Goal: Leave review/rating: Leave review/rating

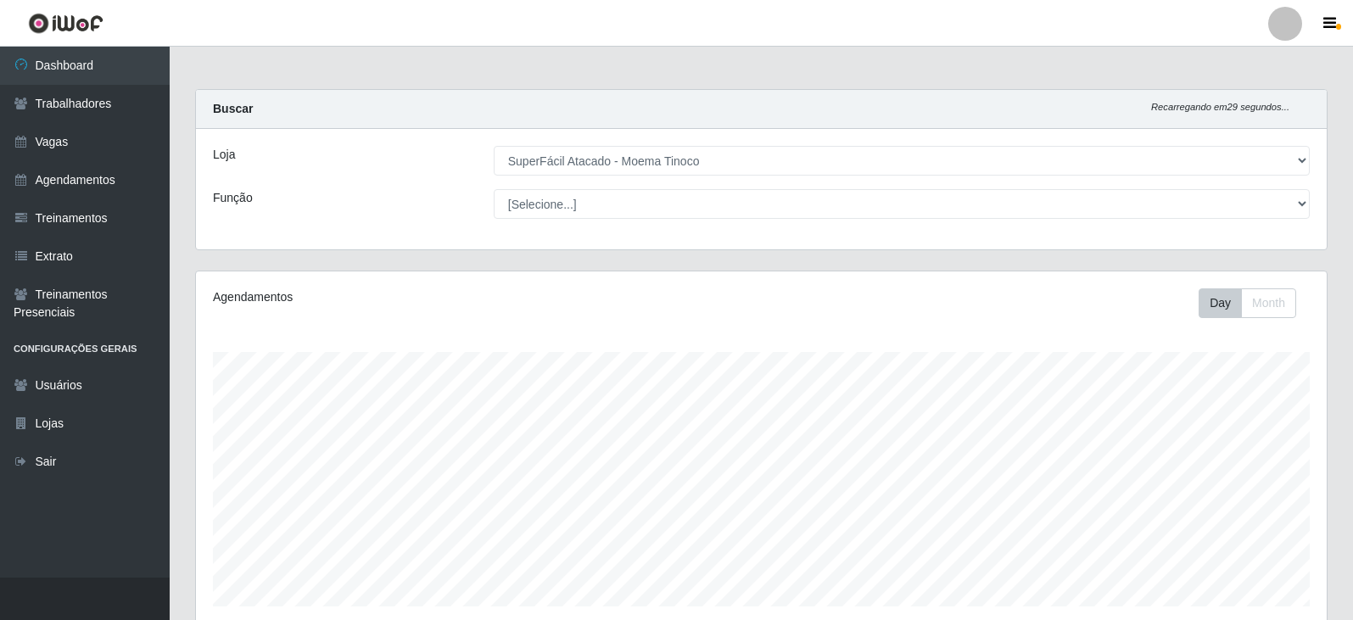
select select "540"
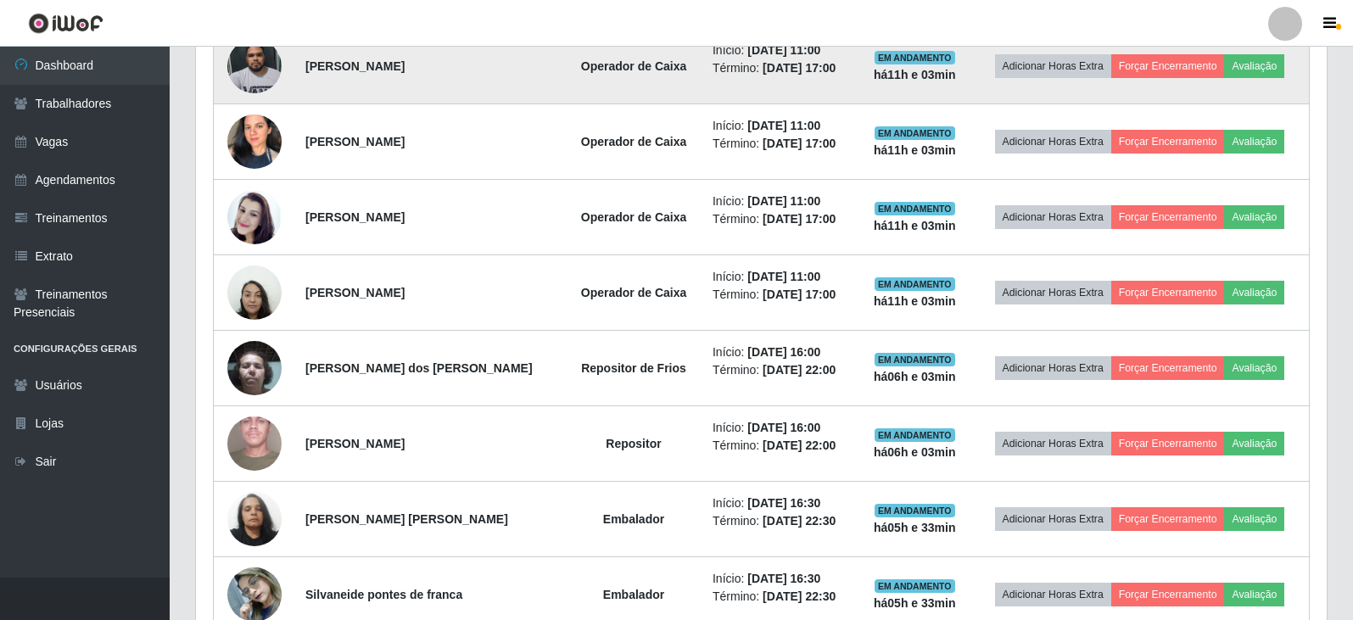
scroll to position [951, 0]
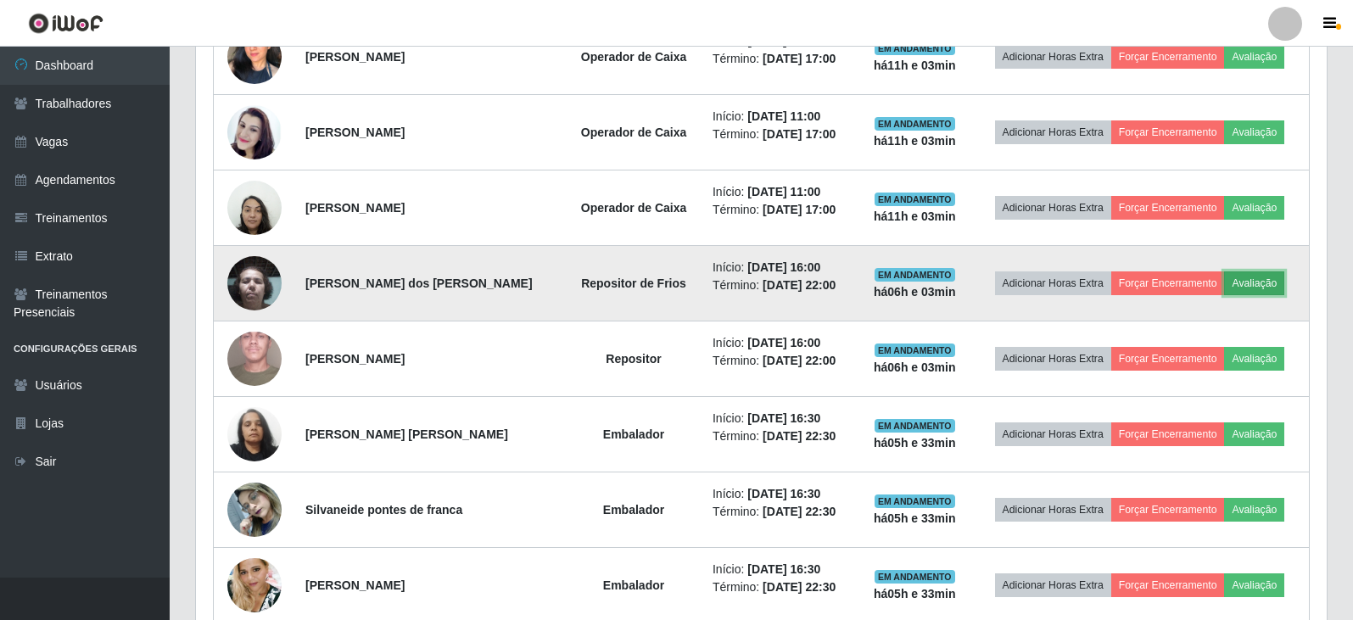
click at [1272, 288] on button "Avaliação" at bounding box center [1254, 284] width 60 height 24
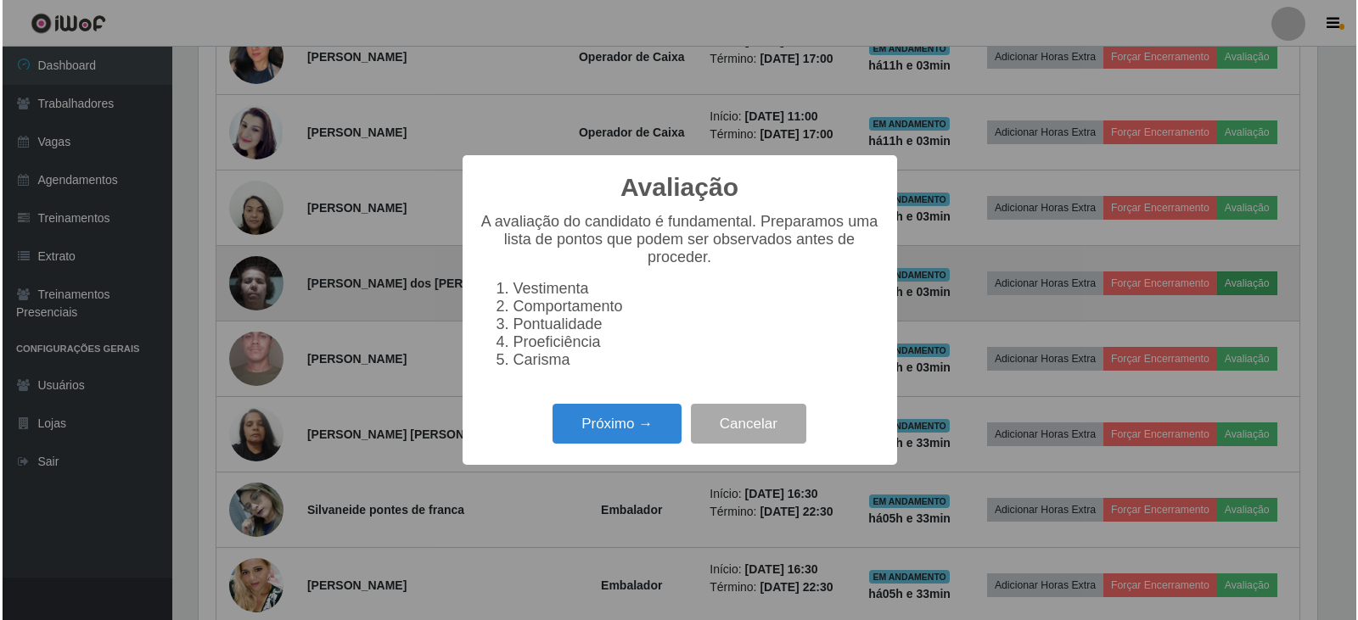
scroll to position [352, 1123]
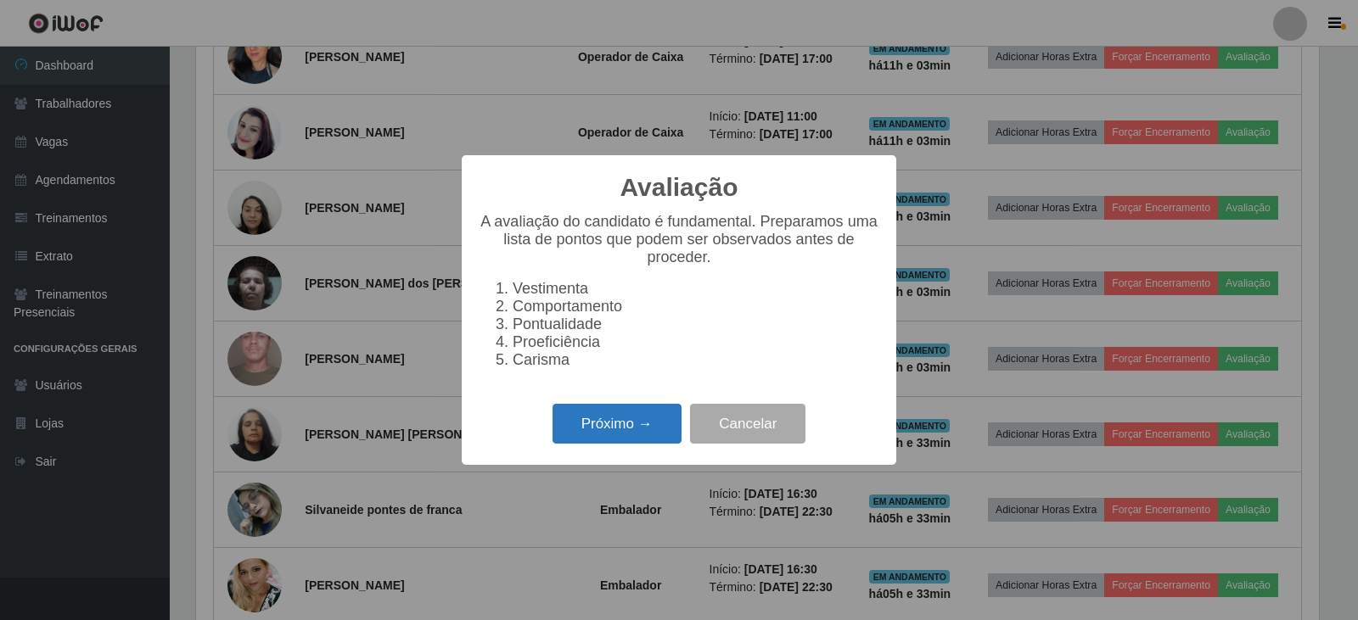
click at [647, 434] on button "Próximo →" at bounding box center [616, 424] width 129 height 40
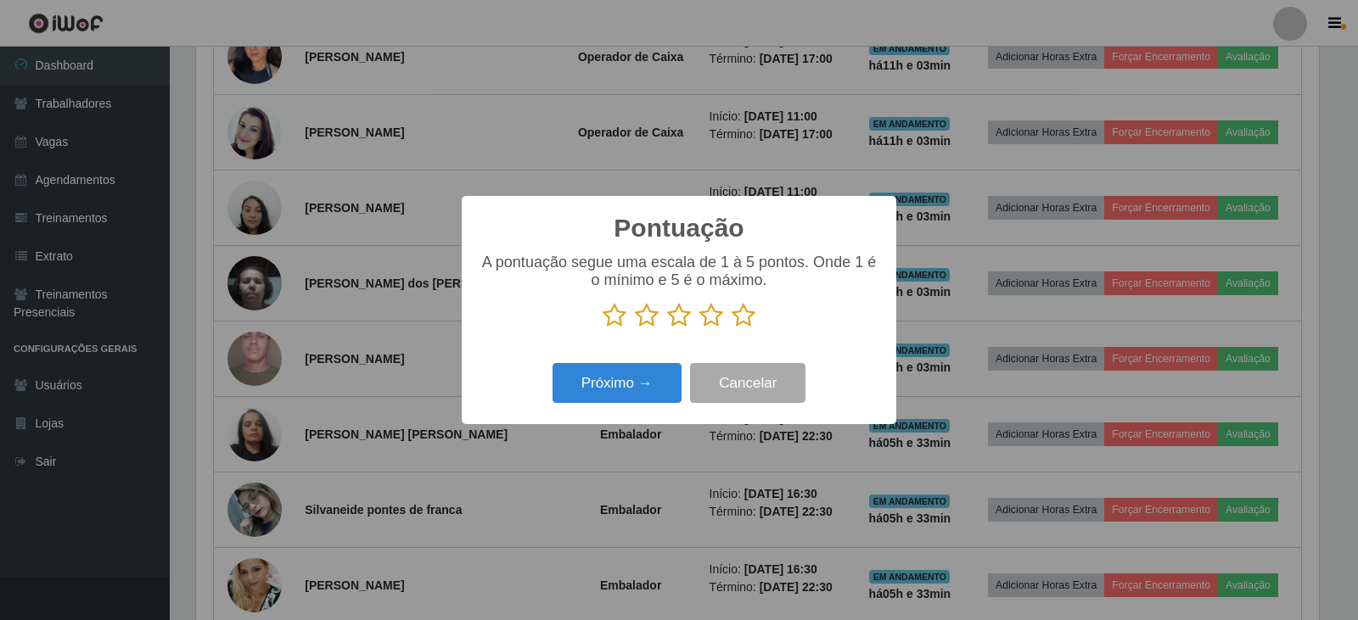
scroll to position [848109, 847338]
click at [734, 324] on icon at bounding box center [743, 315] width 24 height 25
click at [731, 328] on input "radio" at bounding box center [731, 328] width 0 height 0
click at [658, 378] on button "Próximo →" at bounding box center [616, 383] width 129 height 40
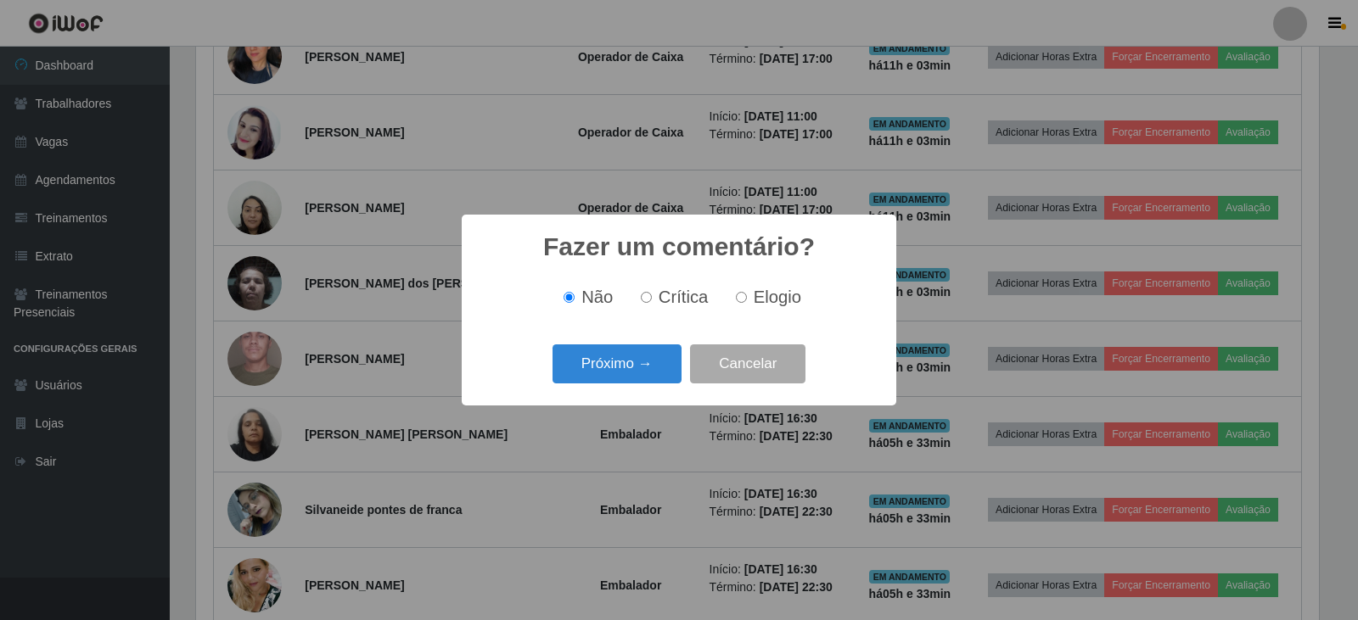
click at [762, 296] on span "Elogio" at bounding box center [777, 297] width 48 height 19
click at [747, 296] on input "Elogio" at bounding box center [741, 297] width 11 height 11
radio input "true"
click at [651, 350] on button "Próximo →" at bounding box center [616, 364] width 129 height 40
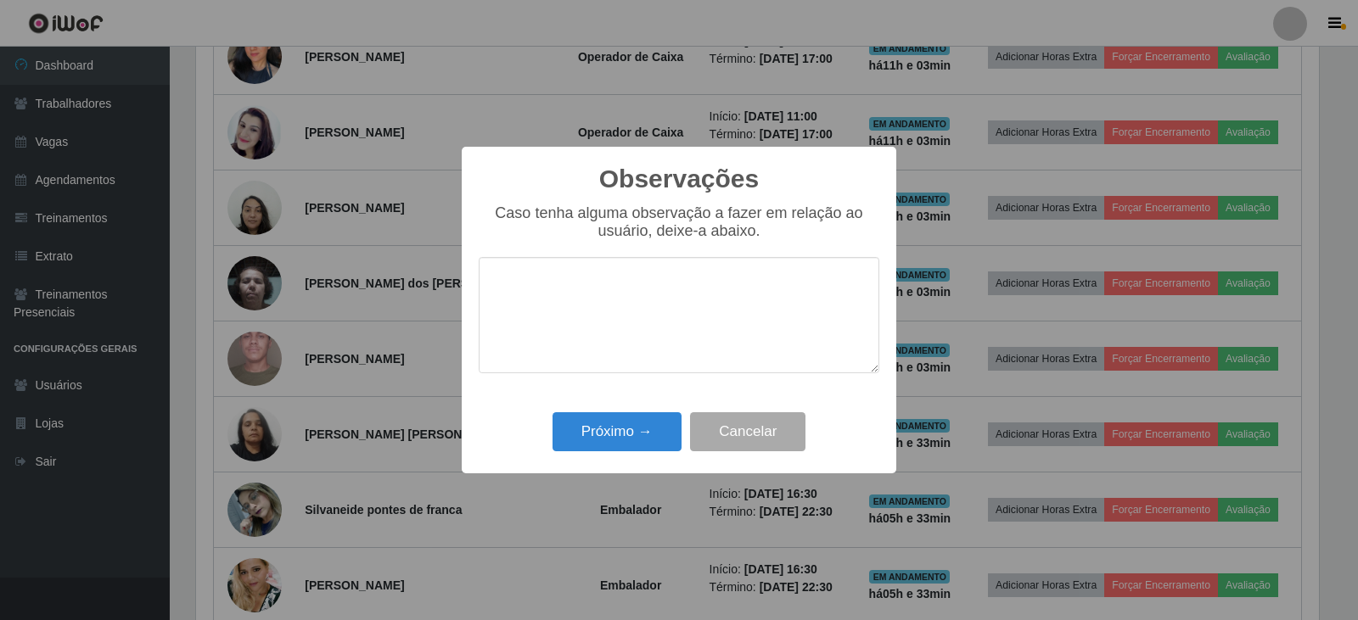
click at [660, 335] on textarea at bounding box center [679, 315] width 400 height 116
type textarea "prstativa"
click at [633, 433] on button "Próximo →" at bounding box center [616, 432] width 129 height 40
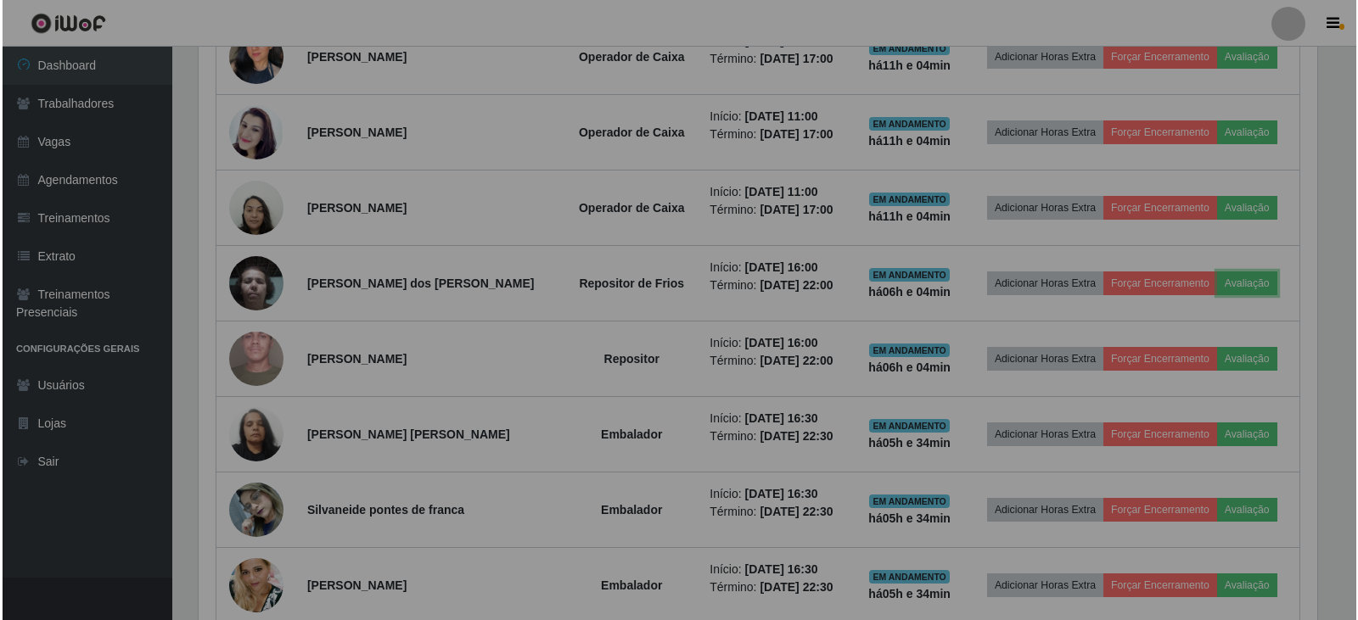
scroll to position [352, 1131]
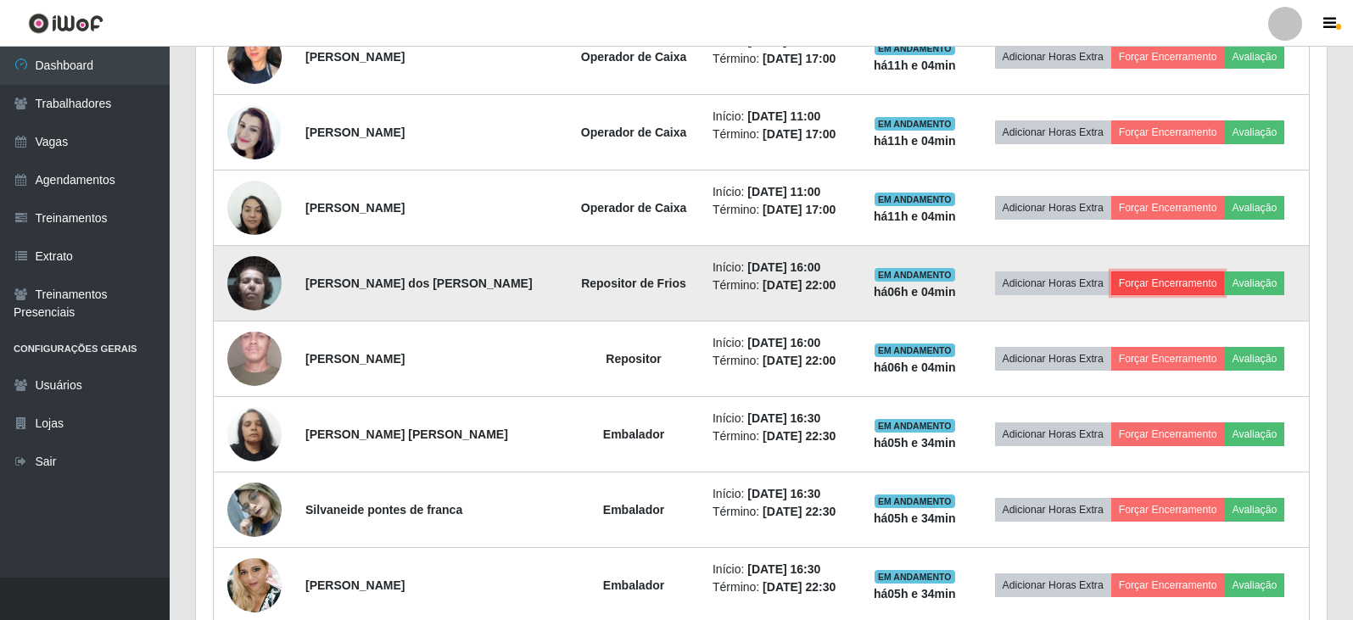
click at [1173, 287] on button "Forçar Encerramento" at bounding box center [1168, 284] width 114 height 24
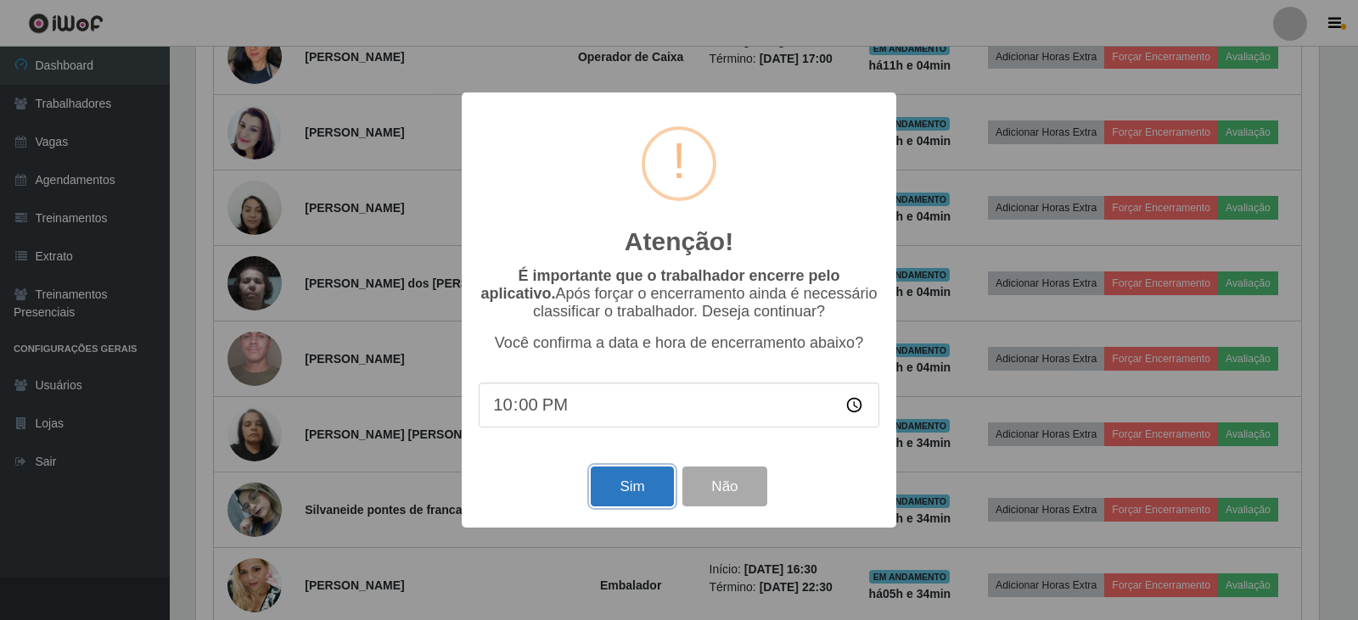
click at [633, 478] on button "Sim" at bounding box center [632, 487] width 82 height 40
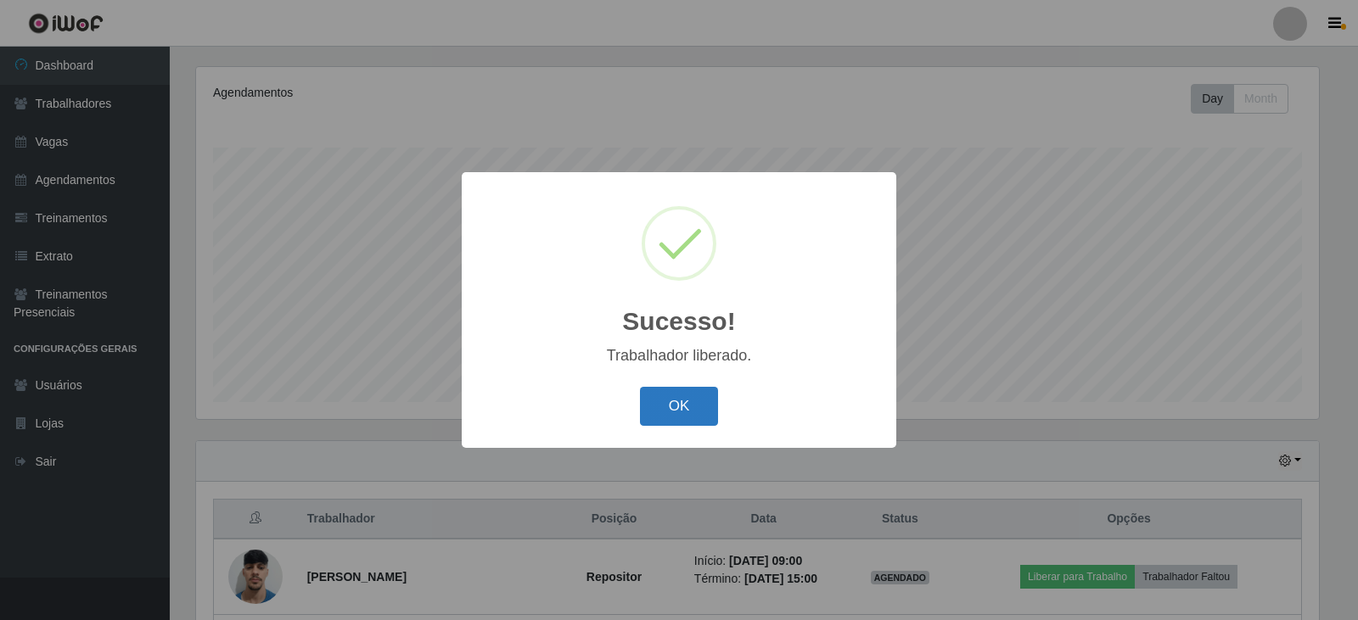
click at [680, 394] on button "OK" at bounding box center [679, 407] width 79 height 40
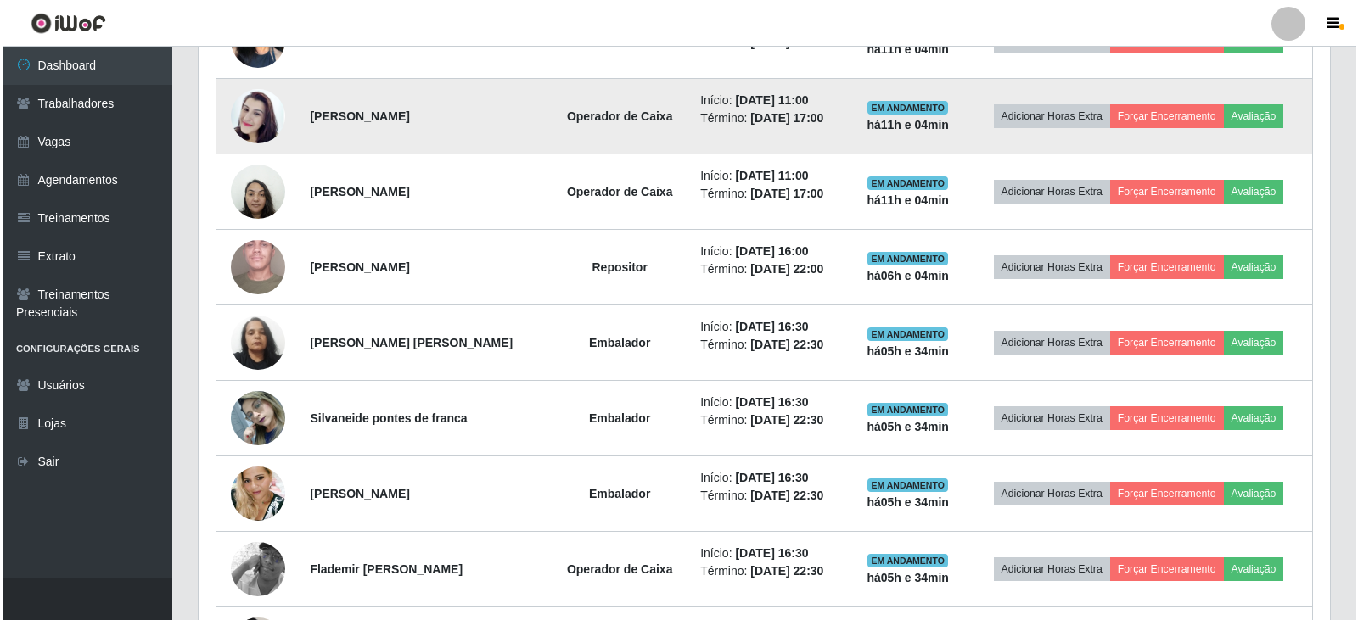
scroll to position [968, 0]
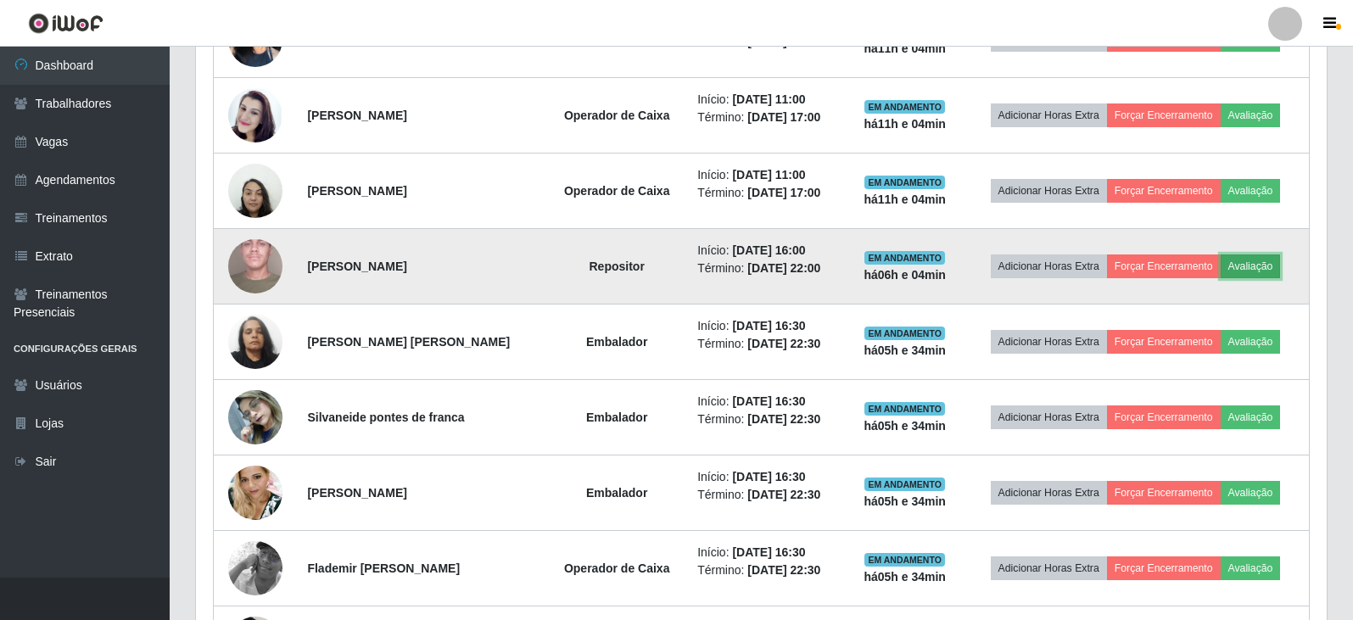
click at [1268, 261] on button "Avaliação" at bounding box center [1251, 267] width 60 height 24
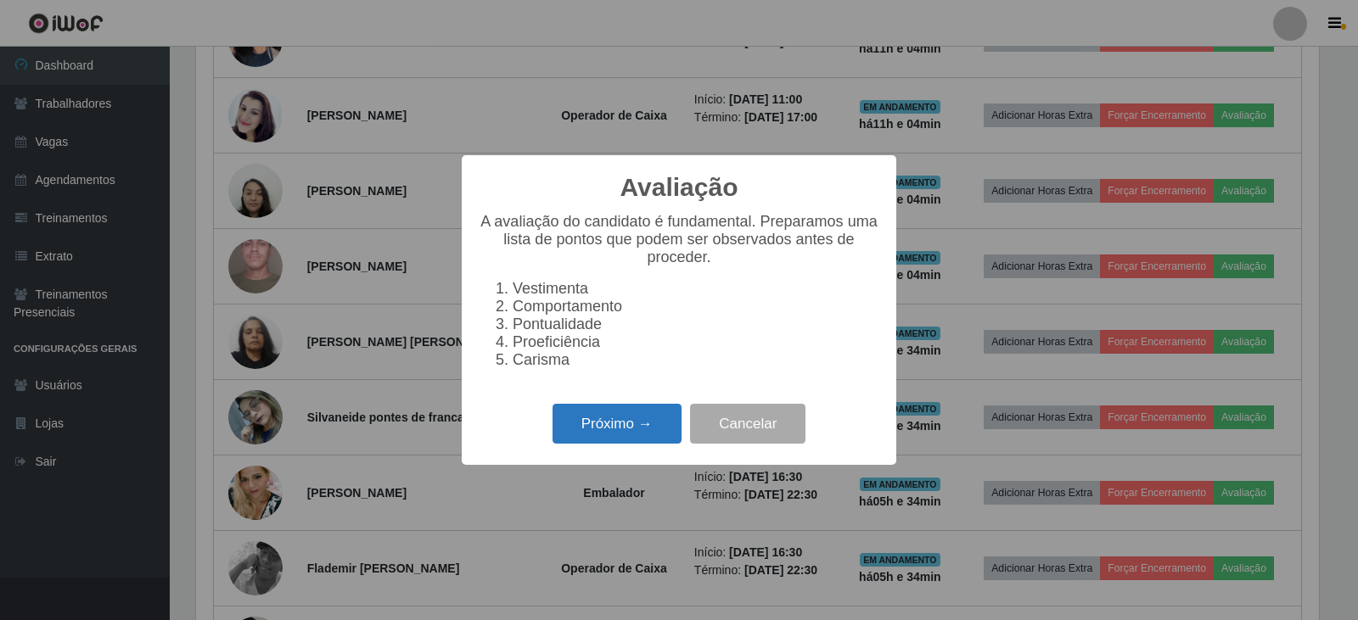
click at [609, 434] on button "Próximo →" at bounding box center [616, 424] width 129 height 40
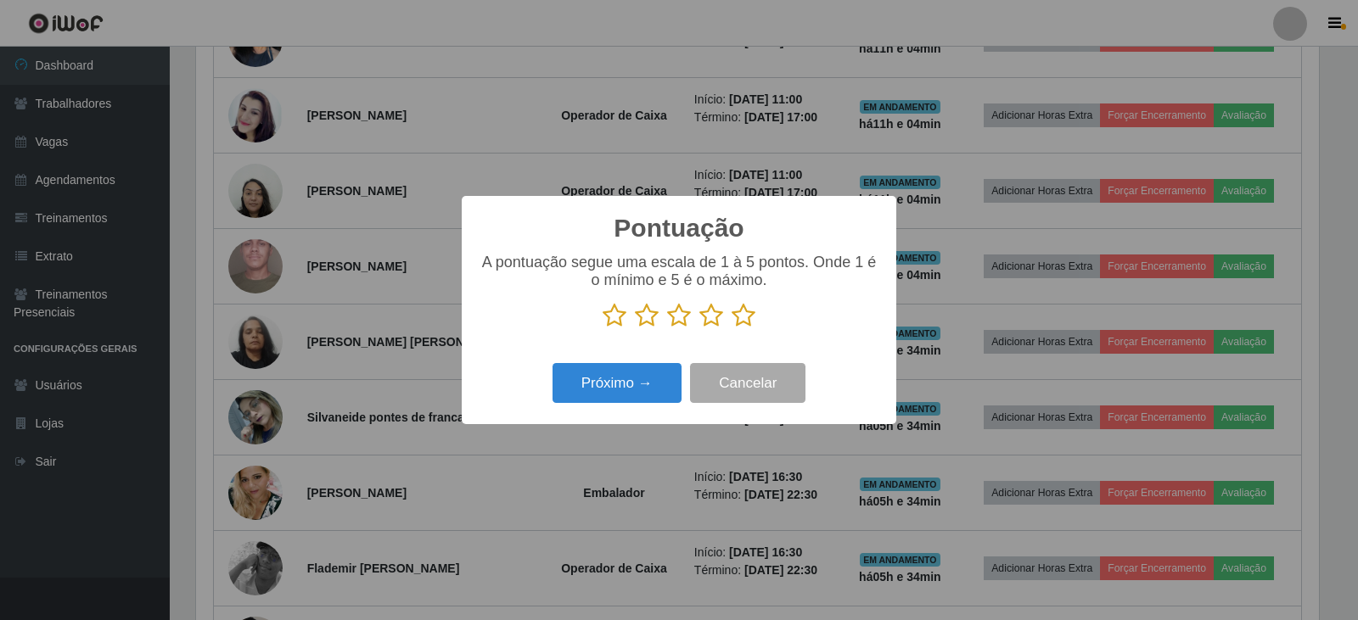
scroll to position [848109, 847338]
click at [743, 313] on icon at bounding box center [743, 315] width 24 height 25
click at [731, 328] on input "radio" at bounding box center [731, 328] width 0 height 0
click at [624, 363] on div "Próximo → Cancelar" at bounding box center [679, 383] width 400 height 48
click at [618, 379] on button "Próximo →" at bounding box center [616, 383] width 129 height 40
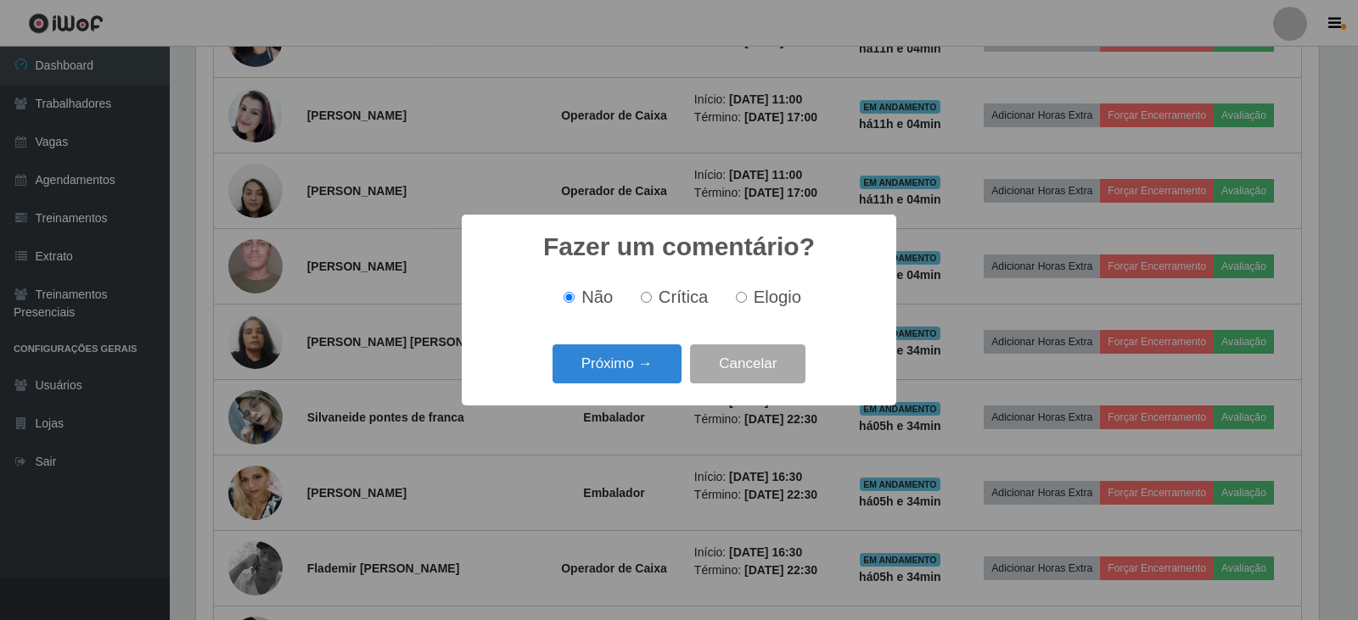
click at [764, 304] on span "Elogio" at bounding box center [777, 297] width 48 height 19
click at [747, 303] on input "Elogio" at bounding box center [741, 297] width 11 height 11
radio input "true"
click at [663, 359] on button "Próximo →" at bounding box center [616, 364] width 129 height 40
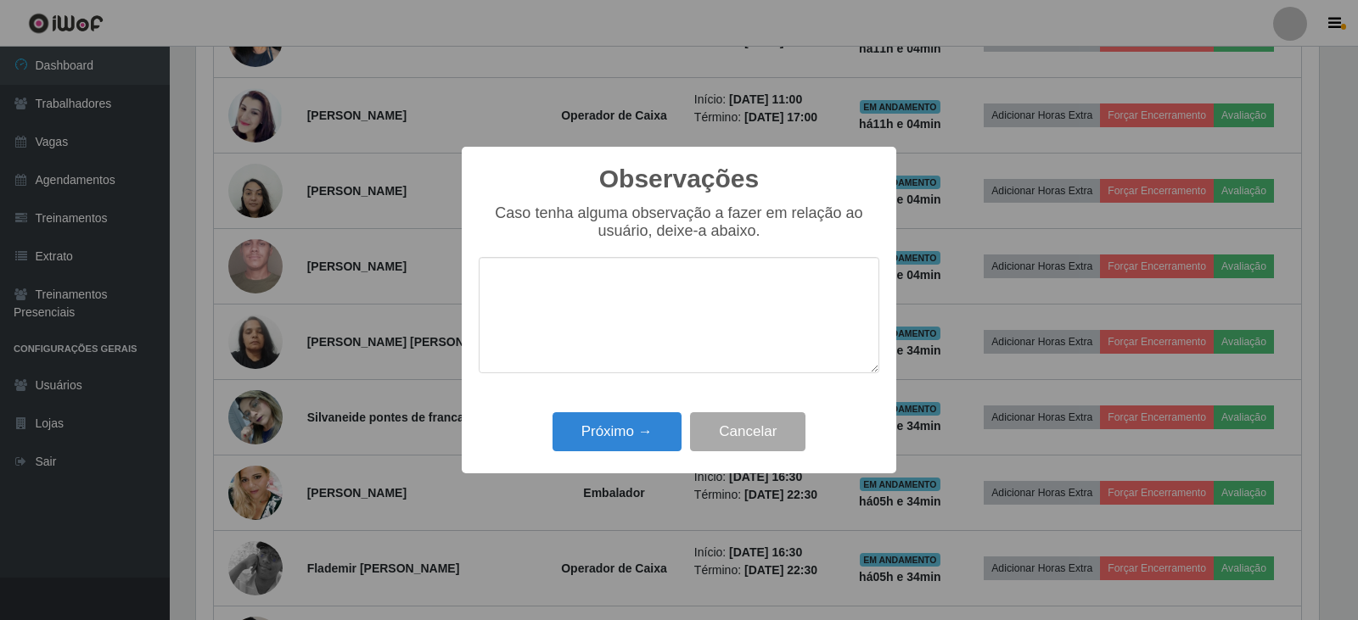
click at [681, 322] on textarea at bounding box center [679, 315] width 400 height 116
type textarea "prstativo"
click at [671, 440] on button "Próximo →" at bounding box center [616, 432] width 129 height 40
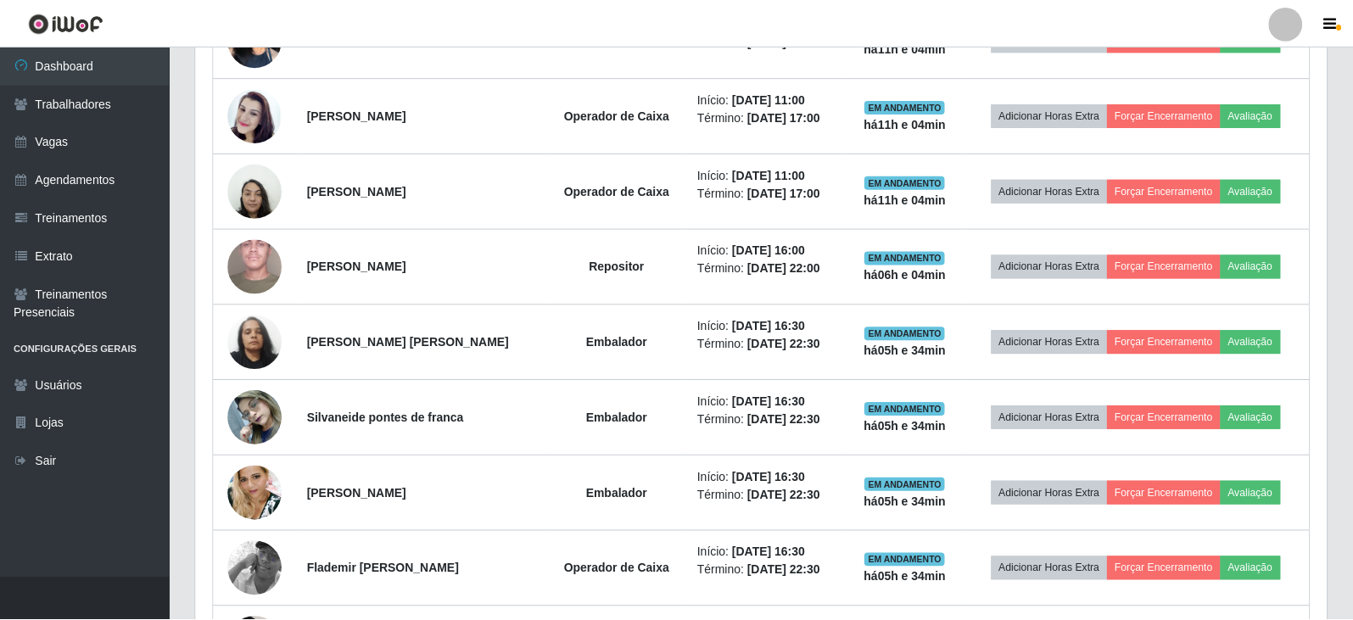
scroll to position [0, 0]
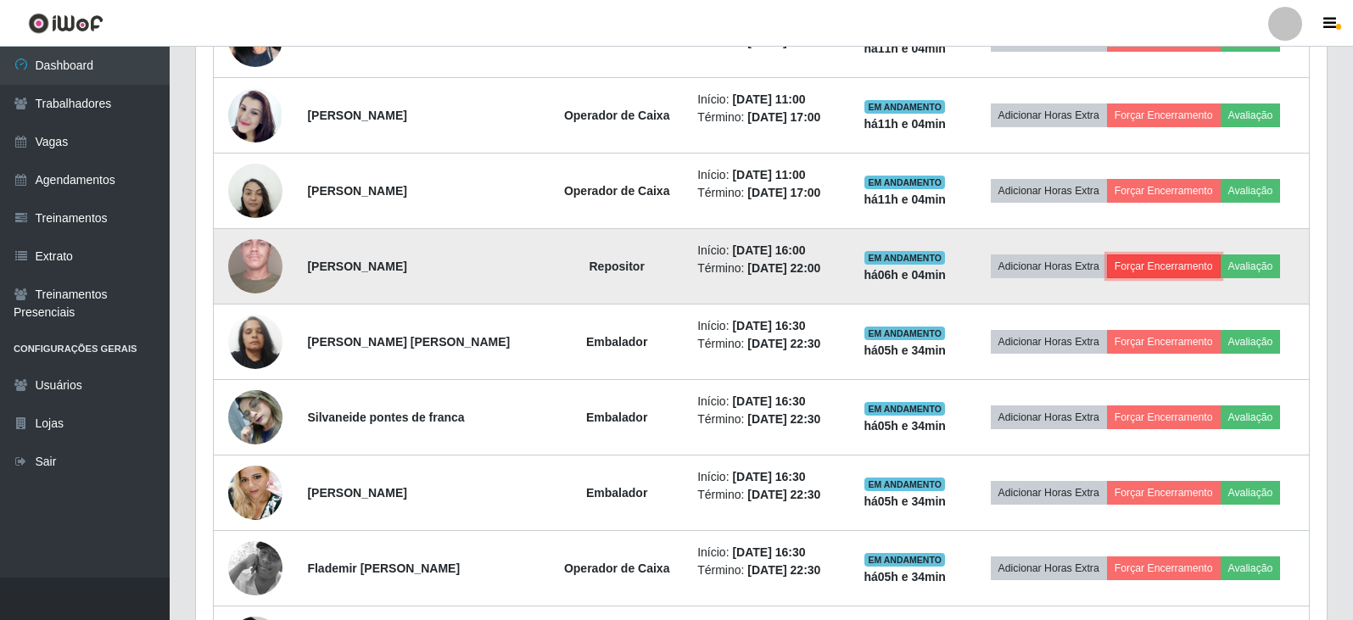
click at [1193, 273] on button "Forçar Encerramento" at bounding box center [1164, 267] width 114 height 24
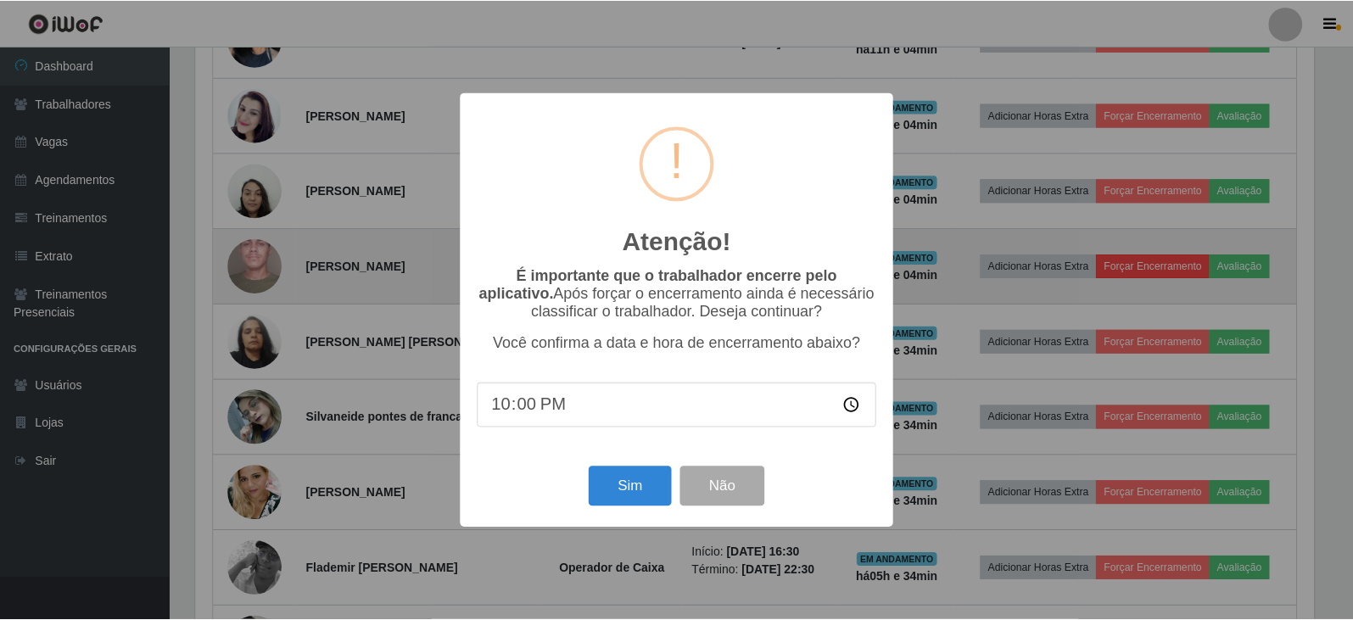
scroll to position [352, 1123]
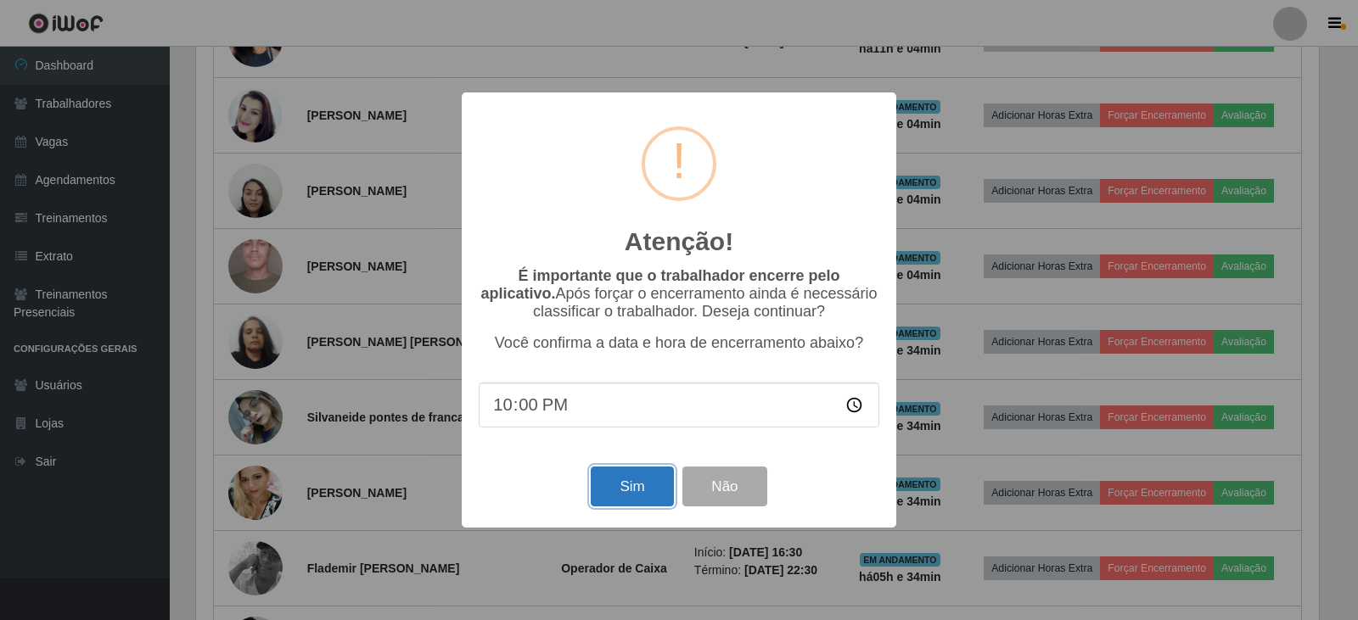
click at [628, 484] on button "Sim" at bounding box center [632, 487] width 82 height 40
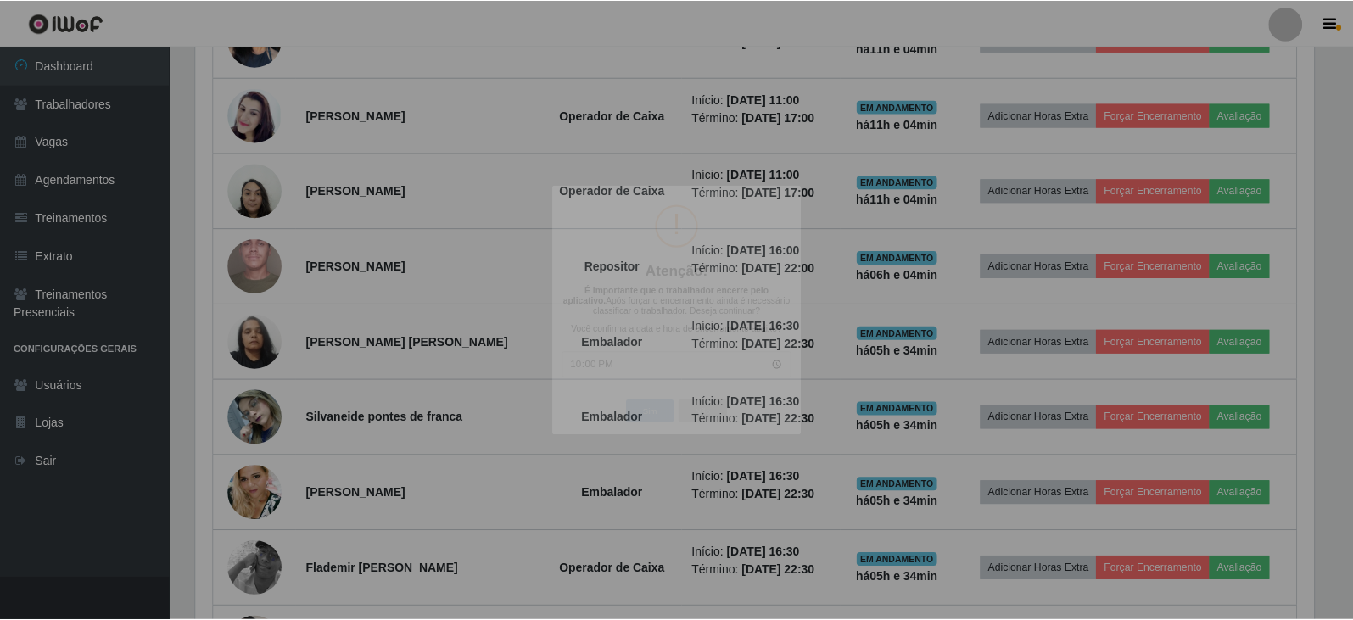
scroll to position [848109, 847330]
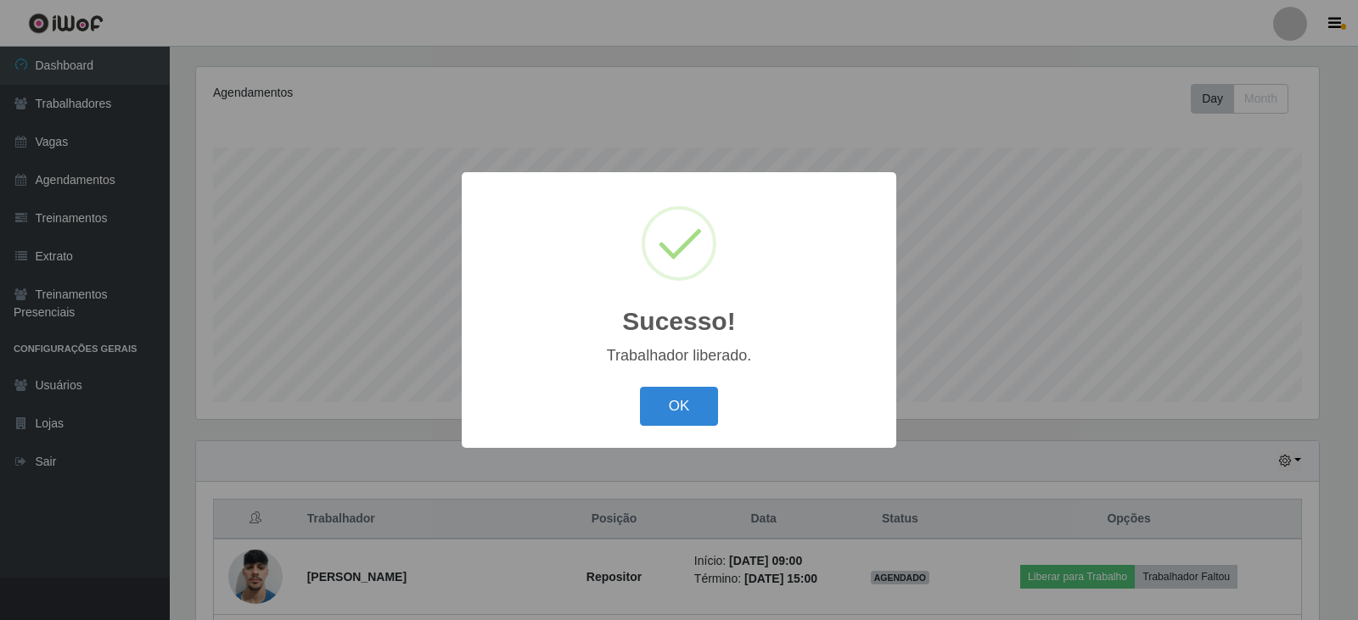
click at [640, 387] on button "OK" at bounding box center [679, 407] width 79 height 40
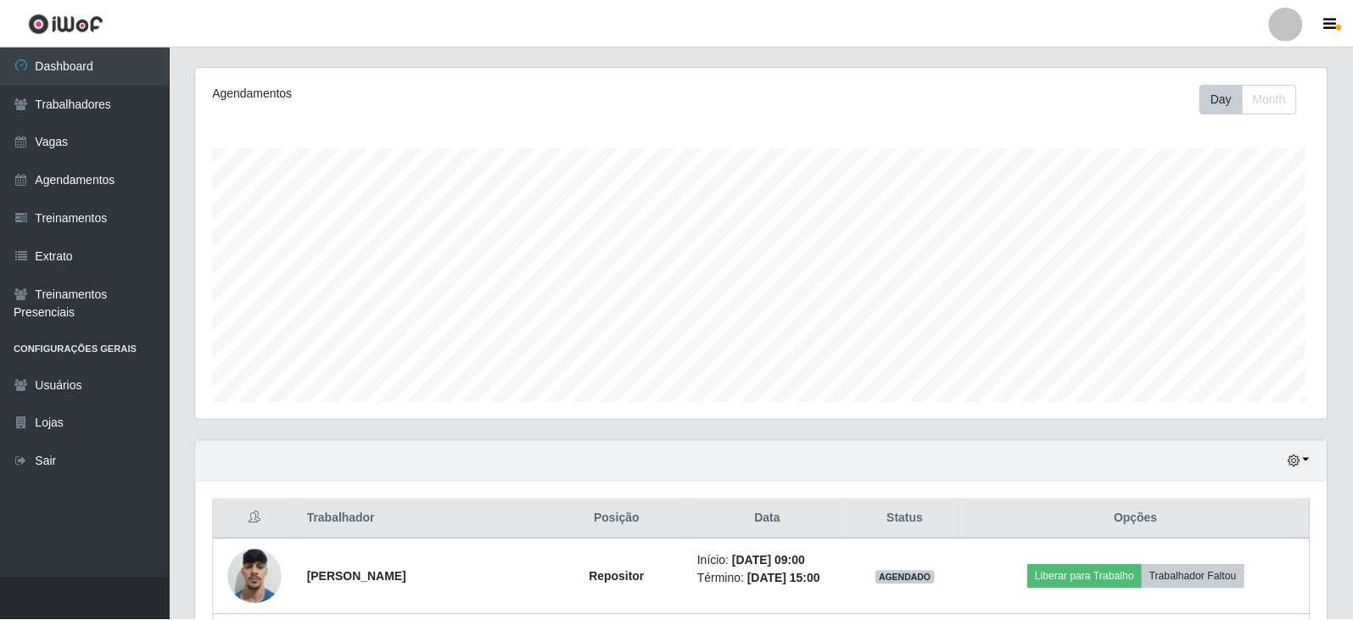
scroll to position [352, 1131]
